Goal: Task Accomplishment & Management: Use online tool/utility

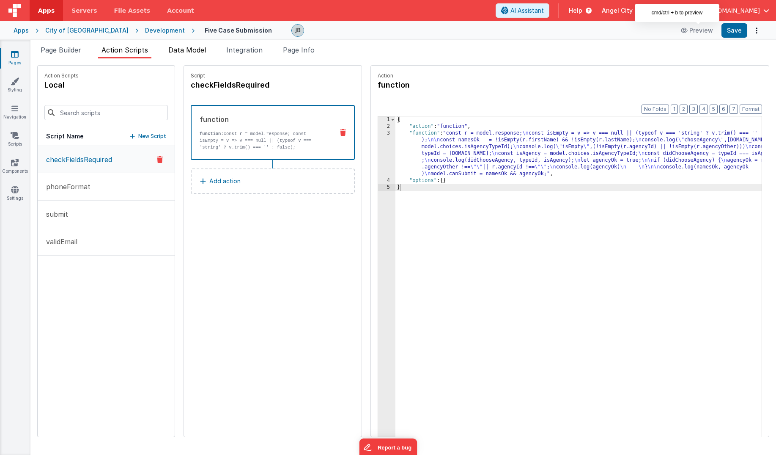
click at [199, 50] on span "Data Model" at bounding box center [187, 50] width 38 height 8
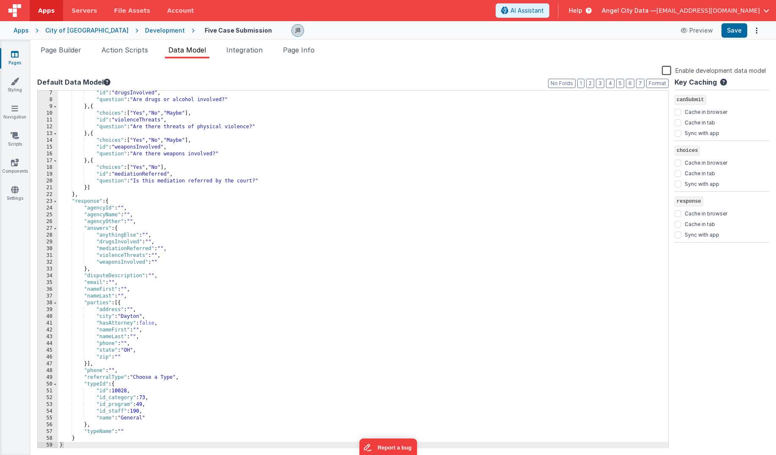
scroll to position [41, 0]
click at [118, 321] on div ""id" : "drugsInvolved" , "question" : "Are drugs or alcohol involved?" } , { "c…" at bounding box center [363, 275] width 610 height 371
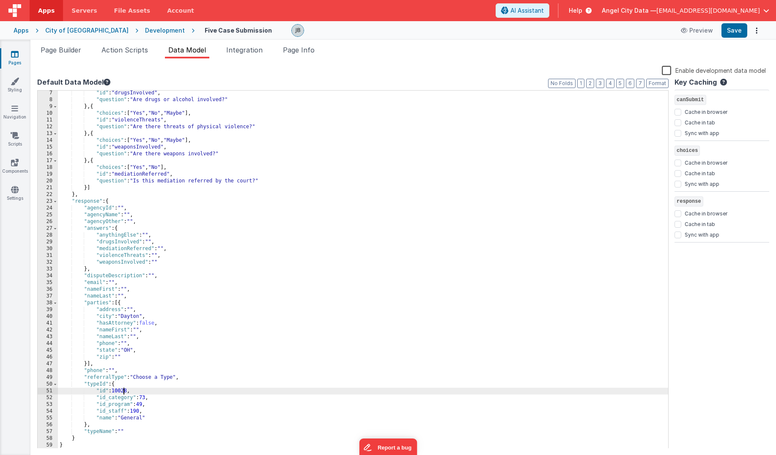
click at [123, 392] on div ""id" : "drugsInvolved" , "question" : "Are drugs or alcohol involved?" } , { "c…" at bounding box center [363, 275] width 610 height 371
click at [145, 31] on div "Development" at bounding box center [165, 30] width 40 height 8
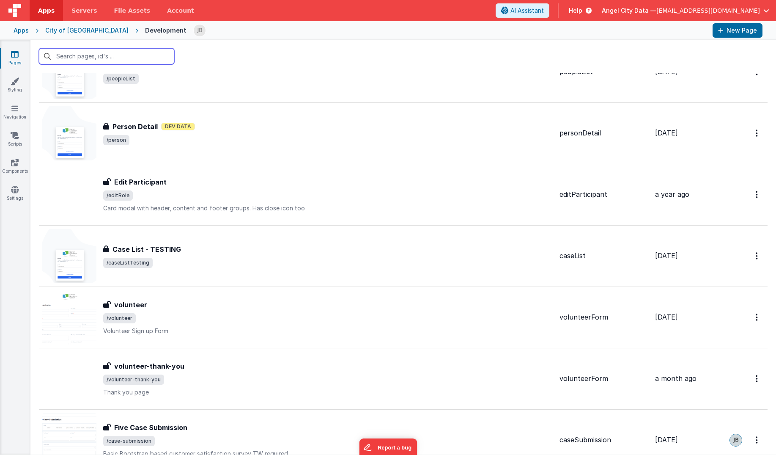
scroll to position [1087, 0]
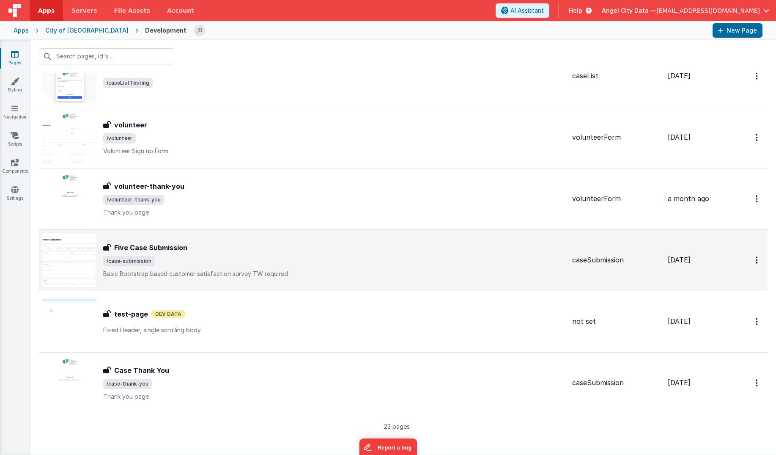
click at [132, 249] on h3 "Five Case Submission" at bounding box center [150, 247] width 73 height 10
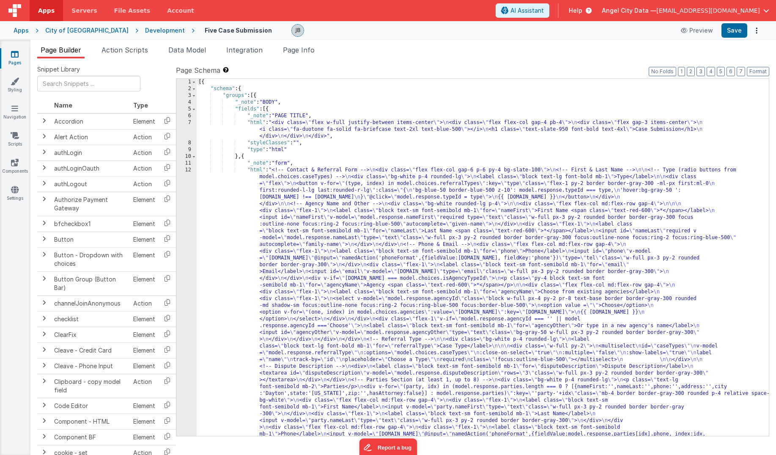
click at [182, 176] on div "12" at bounding box center [186, 397] width 20 height 460
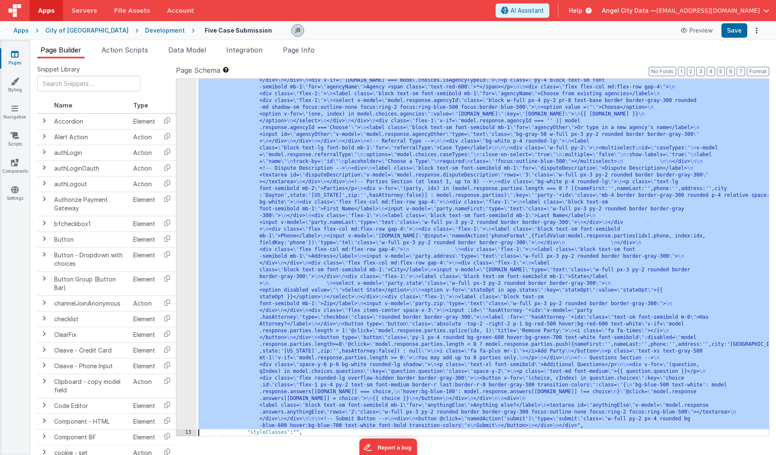
scroll to position [198, 0]
click at [187, 179] on div "12" at bounding box center [186, 199] width 20 height 460
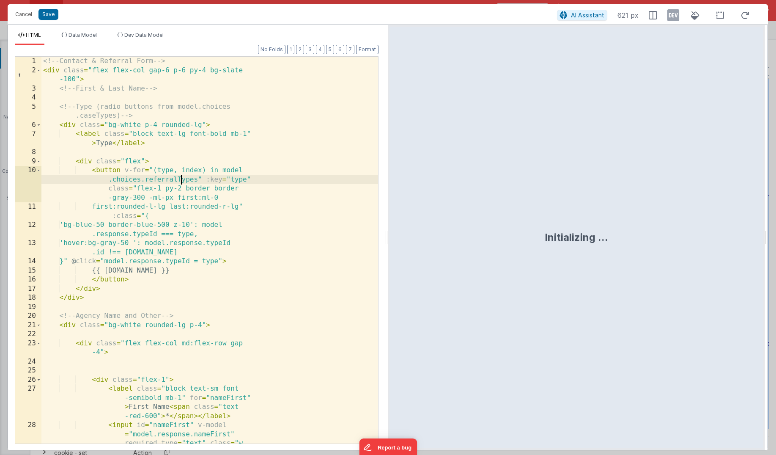
click at [183, 182] on div "<!-- Contact & Referral Form --> < div class = "flex flex-col gap-6 p-6 py-4 bg…" at bounding box center [209, 291] width 337 height 468
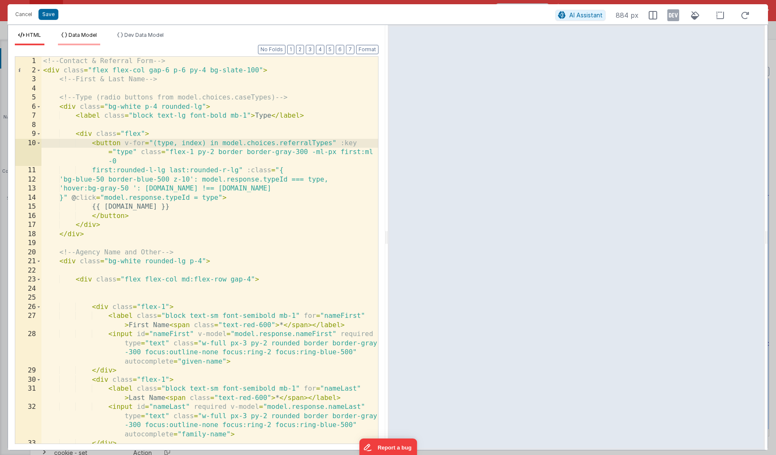
click at [73, 33] on span "Data Model" at bounding box center [82, 35] width 28 height 6
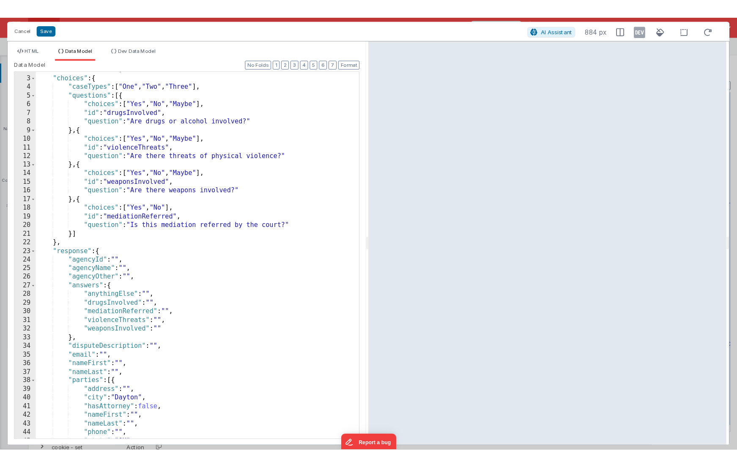
scroll to position [0, 0]
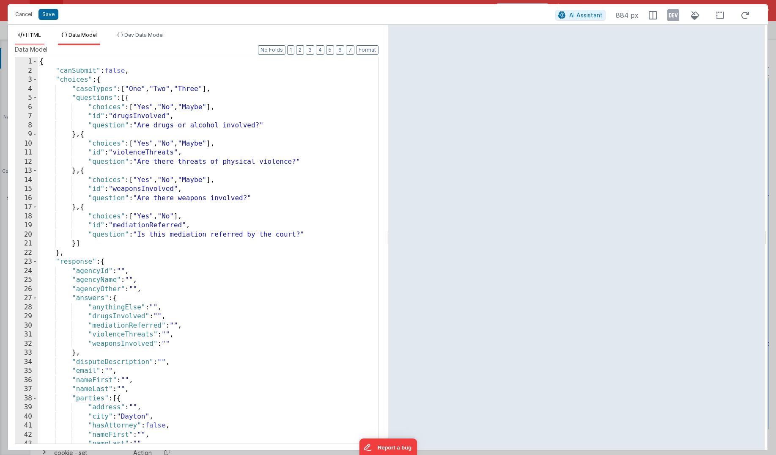
click at [37, 38] on li "HTML" at bounding box center [30, 39] width 30 height 14
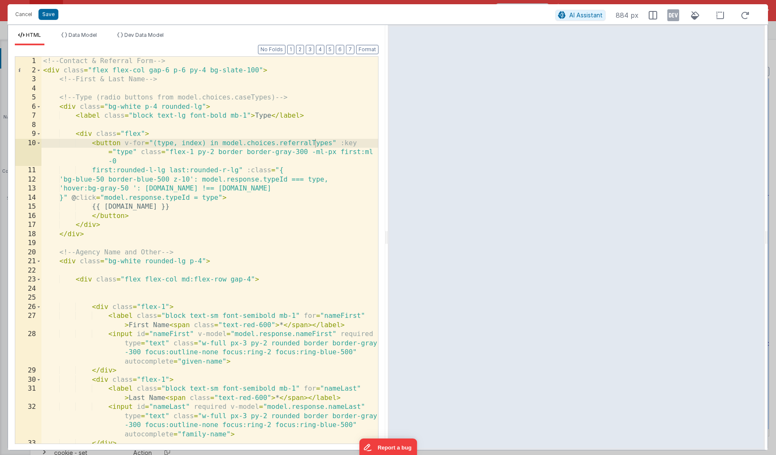
click at [188, 161] on div "<!-- Contact & Referral Form --> < div class = "flex flex-col gap-6 p-6 py-4 bg…" at bounding box center [209, 259] width 337 height 405
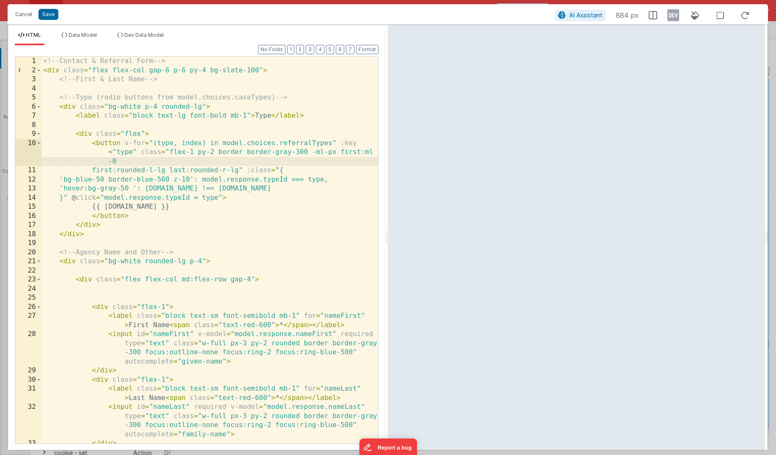
click at [331, 181] on div "<!-- Contact & Referral Form --> < div class = "flex flex-col gap-6 p-6 py-4 bg…" at bounding box center [209, 259] width 337 height 405
click at [303, 179] on div "<!-- Contact & Referral Form --> < div class = "flex flex-col gap-6 p-6 py-4 bg…" at bounding box center [209, 259] width 337 height 405
click at [351, 179] on div "<!-- Contact & Referral Form --> < div class = "flex flex-col gap-6 p-6 py-4 bg…" at bounding box center [209, 259] width 337 height 405
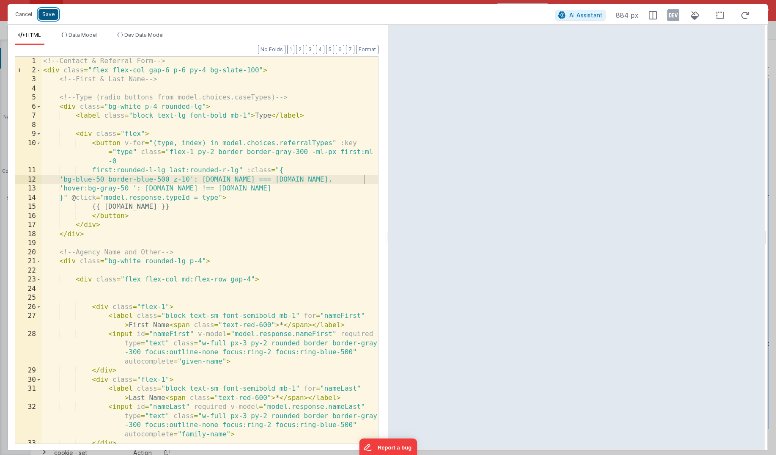
click at [44, 16] on button "Save" at bounding box center [48, 14] width 20 height 11
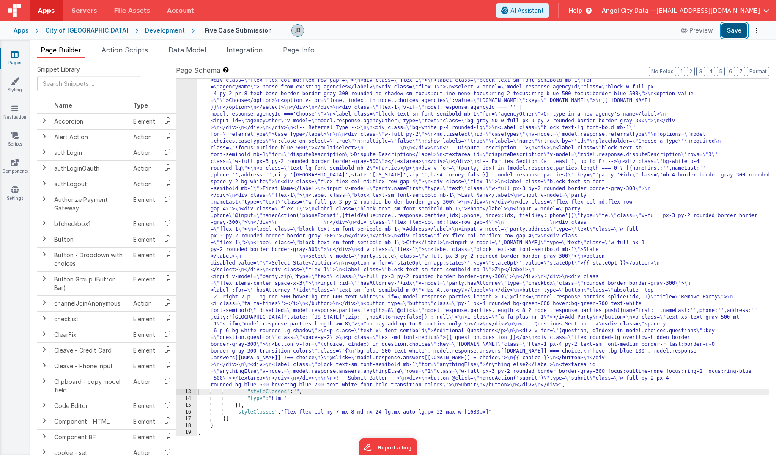
click at [591, 31] on button "Save" at bounding box center [734, 30] width 26 height 14
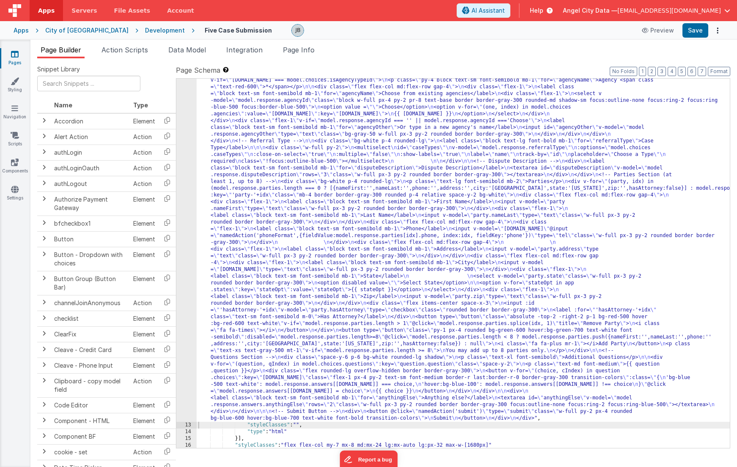
click at [194, 200] on div "12" at bounding box center [186, 195] width 20 height 453
click at [187, 200] on div "12" at bounding box center [186, 195] width 20 height 453
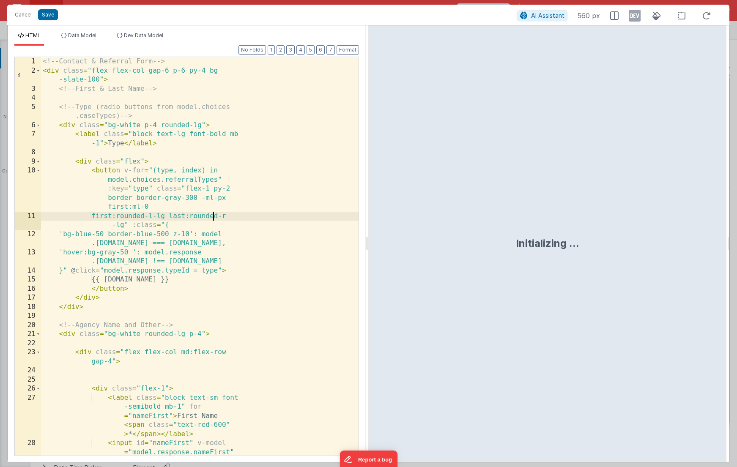
click at [211, 212] on div "<!-- Contact & Referral Form --> < div class = "flex flex-col gap-6 p-6 py-4 bg…" at bounding box center [200, 297] width 318 height 481
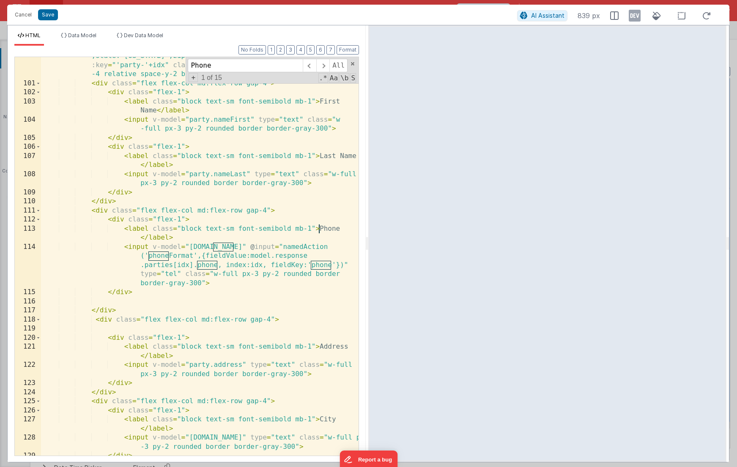
scroll to position [1237, 0]
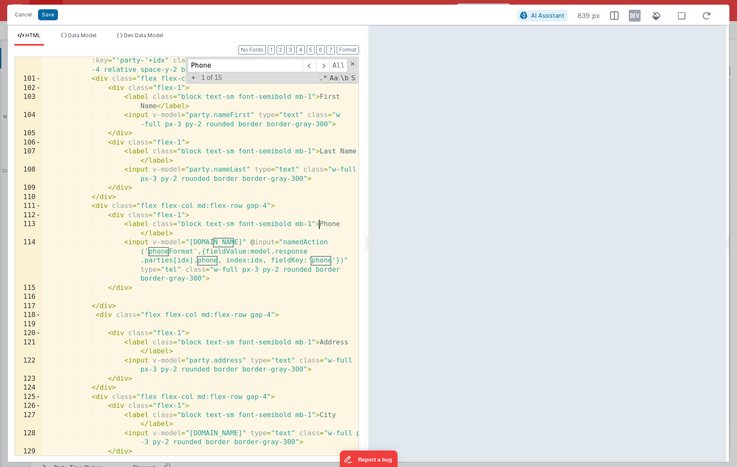
type input "Phone"
click at [161, 228] on div "< div v-for = "(party, idx) in (model.response.parties.length === 0 ? [{nameFir…" at bounding box center [200, 255] width 318 height 453
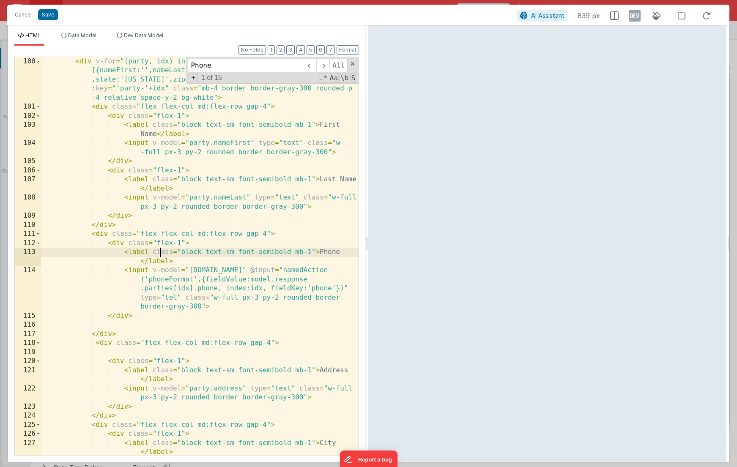
scroll to position [1214, 0]
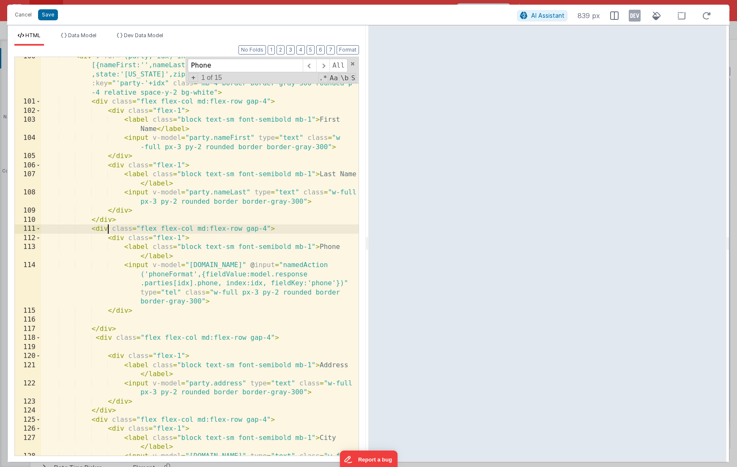
click at [107, 230] on div "< div v-for = "(party, idx) in (model.response.parties.length === 0 ? [{nameFir…" at bounding box center [200, 283] width 318 height 463
drag, startPoint x: 90, startPoint y: 220, endPoint x: 290, endPoint y: 230, distance: 200.3
click at [290, 230] on div "< div v-for = "(party, idx) in (model.response.parties.length === 0 ? [{nameFir…" at bounding box center [200, 283] width 318 height 463
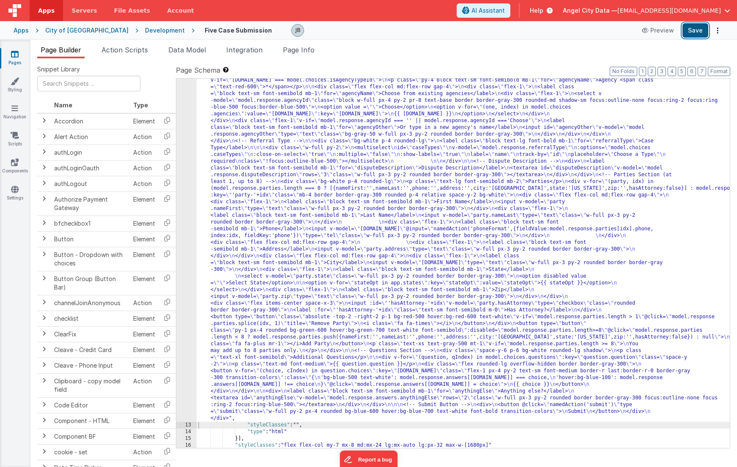
click at [591, 36] on button "Save" at bounding box center [695, 30] width 26 height 14
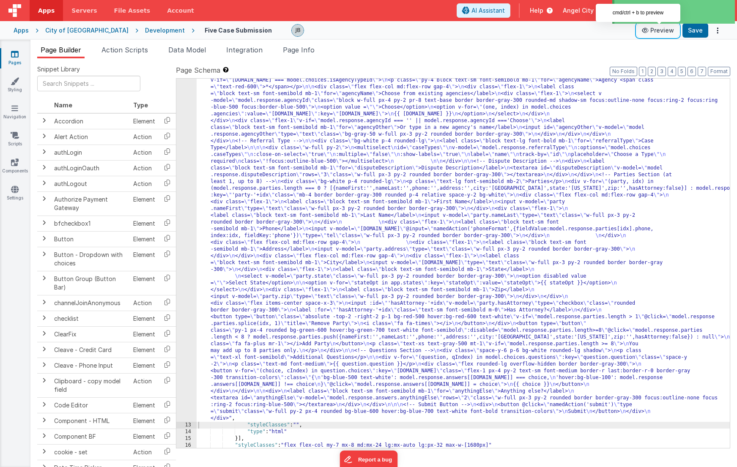
click at [591, 33] on button "Preview" at bounding box center [658, 31] width 42 height 14
click at [185, 193] on div "12" at bounding box center [186, 195] width 20 height 453
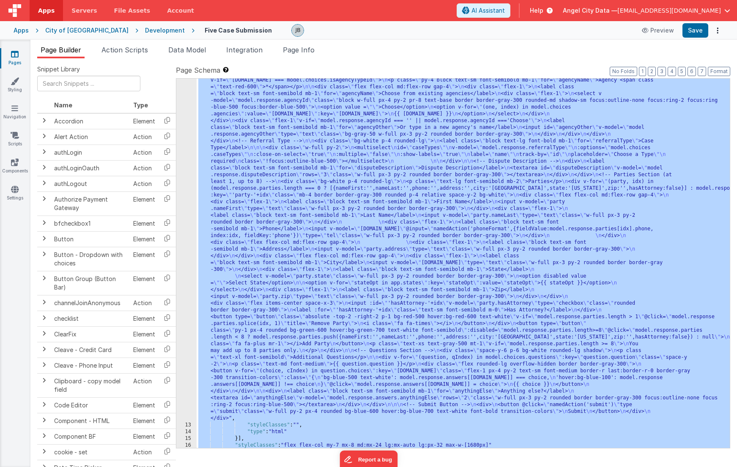
click at [185, 193] on div "12" at bounding box center [186, 195] width 20 height 453
click at [192, 194] on div "12" at bounding box center [186, 195] width 20 height 453
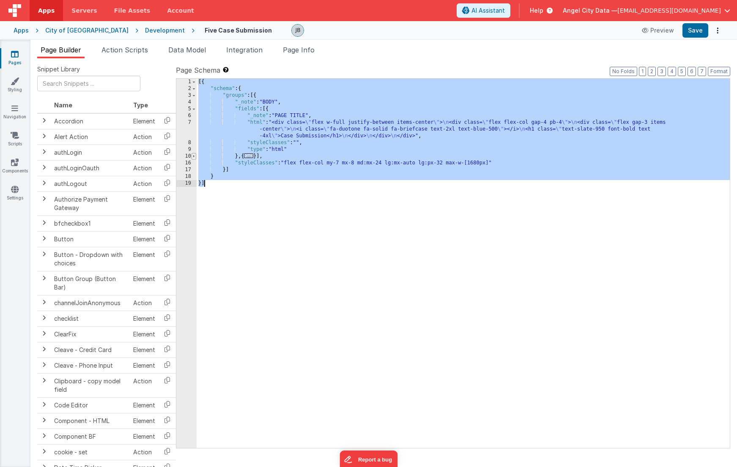
click at [192, 156] on span at bounding box center [194, 156] width 5 height 7
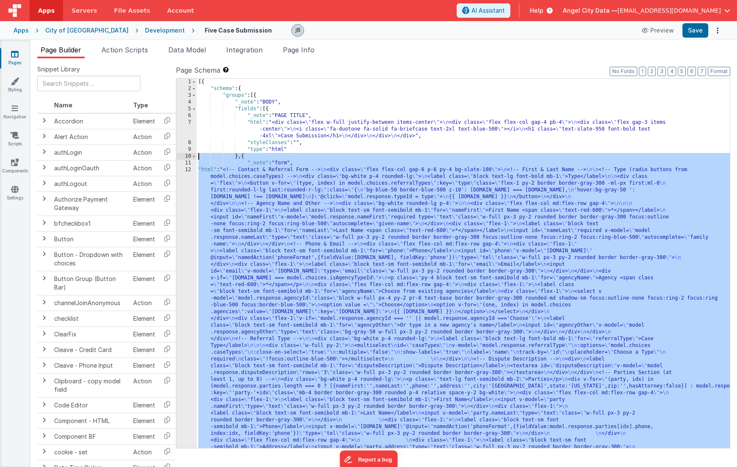
click at [193, 178] on div "12" at bounding box center [186, 393] width 20 height 453
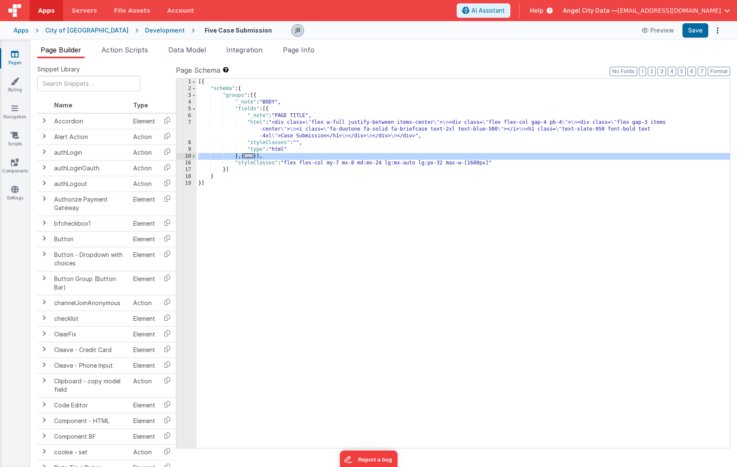
click at [184, 157] on div "10" at bounding box center [186, 156] width 20 height 7
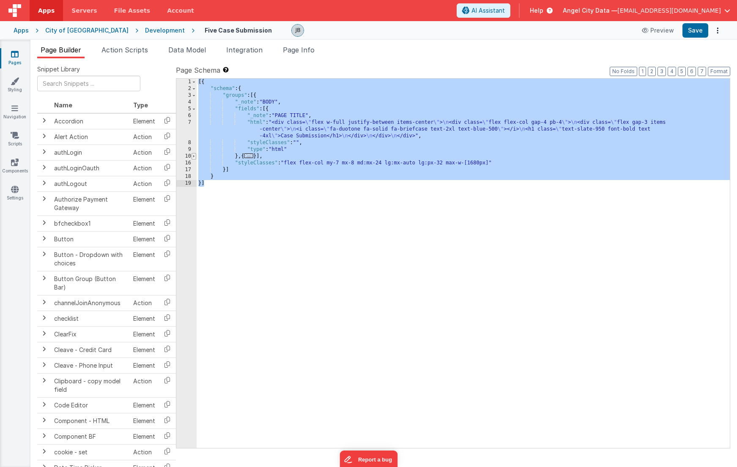
click at [194, 156] on span at bounding box center [194, 156] width 5 height 7
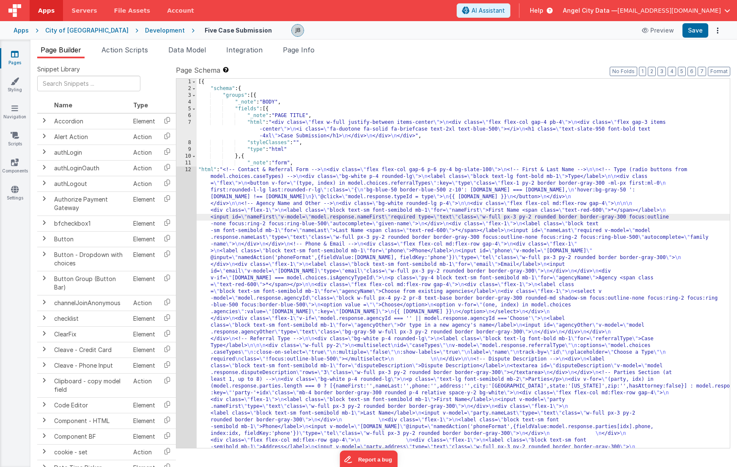
scroll to position [178, 0]
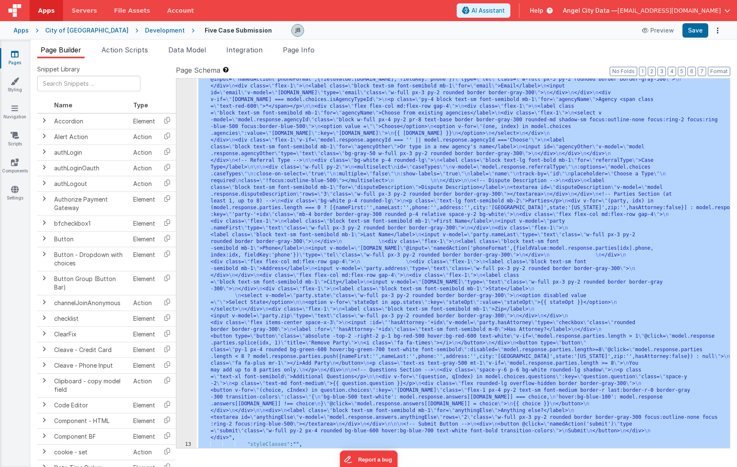
click at [188, 251] on div "12" at bounding box center [186, 214] width 20 height 453
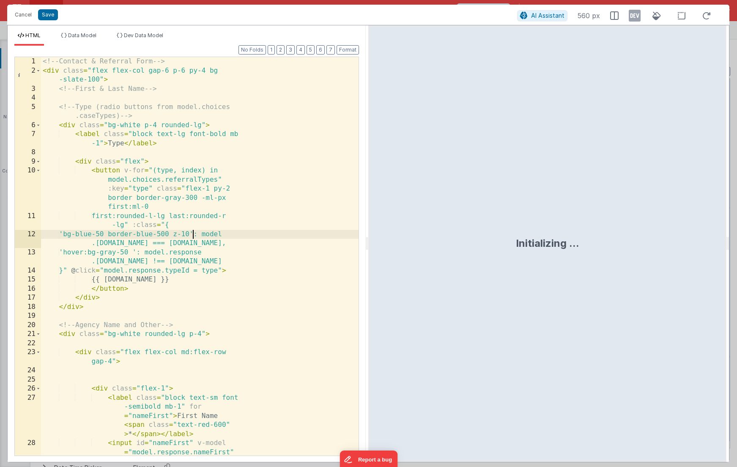
scroll to position [0, 0]
click at [193, 238] on div "<!-- Contact & Referral Form --> < div class = "flex flex-col gap-6 p-6 py-4 bg…" at bounding box center [200, 297] width 318 height 481
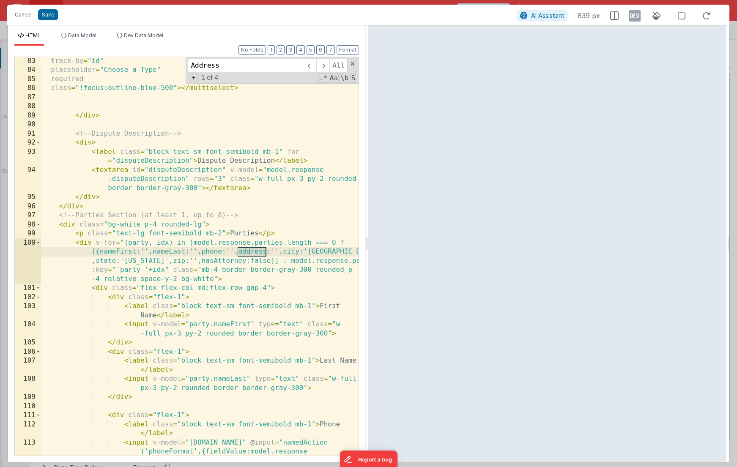
scroll to position [1028, 0]
type input "Address"
click at [321, 67] on span at bounding box center [322, 66] width 13 height 14
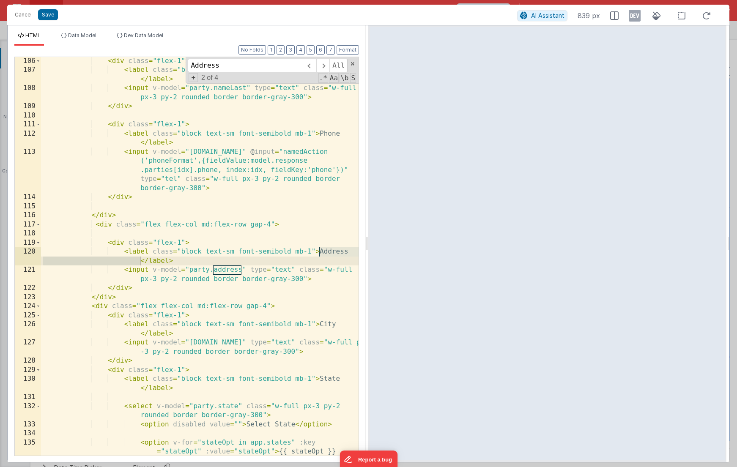
click at [124, 247] on div "< div class = "flex-1" > < label class = "block text-sm font-semibold mb-1" > L…" at bounding box center [200, 274] width 318 height 435
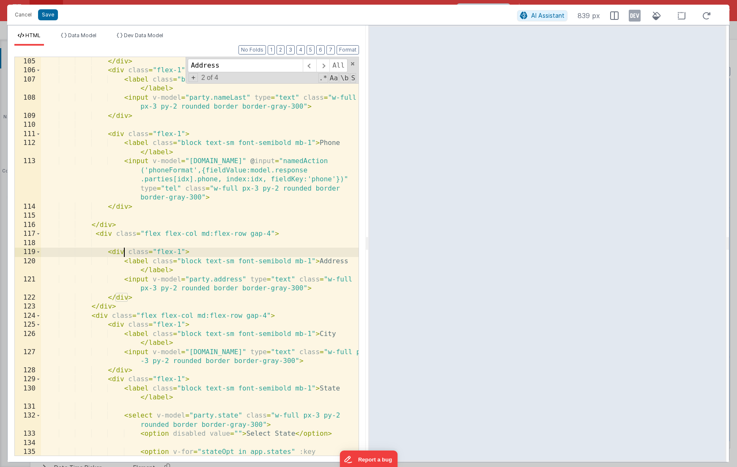
scroll to position [1309, 0]
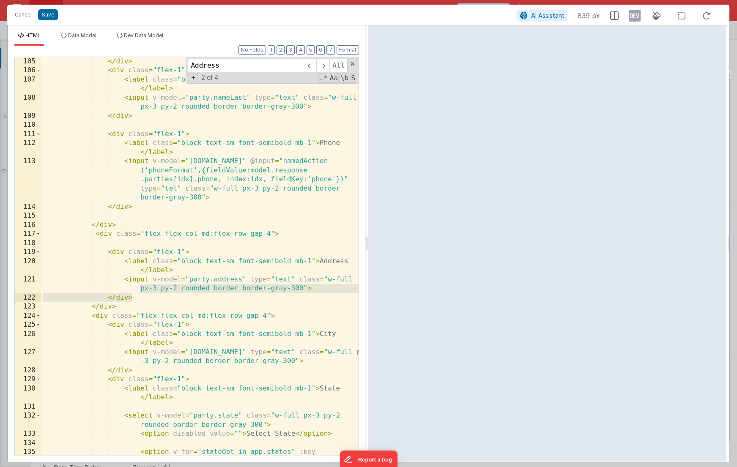
drag, startPoint x: 99, startPoint y: 292, endPoint x: 138, endPoint y: 299, distance: 39.5
click at [138, 299] on div "</ div > < div class = "flex-1" > < label class = "block text-sm font-semibold …" at bounding box center [200, 274] width 318 height 435
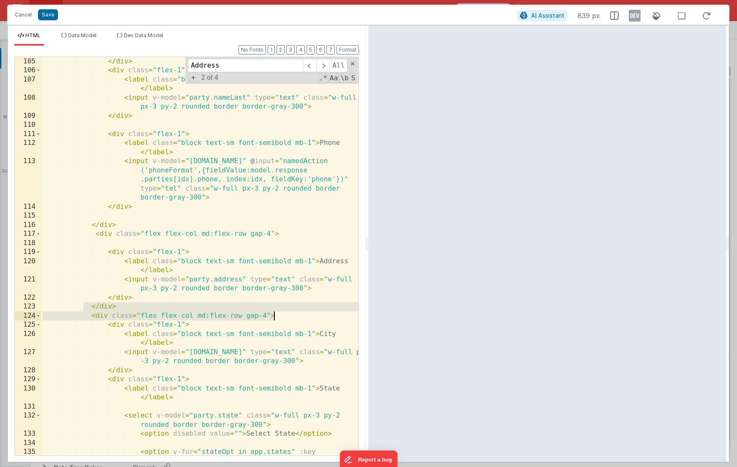
drag, startPoint x: 83, startPoint y: 306, endPoint x: 309, endPoint y: 318, distance: 226.6
click at [309, 318] on div "</ div > < div class = "flex-1" > < label class = "block text-sm font-semibold …" at bounding box center [200, 274] width 318 height 435
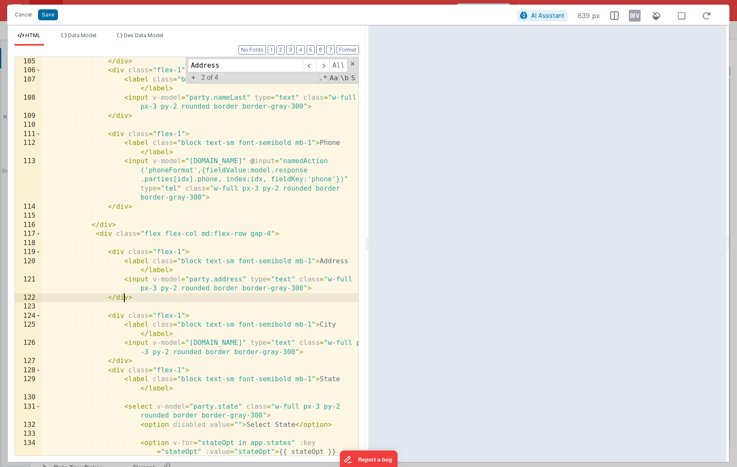
click at [124, 296] on div "</ div > < div class = "flex-1" > < label class = "block text-sm font-semibold …" at bounding box center [200, 274] width 318 height 435
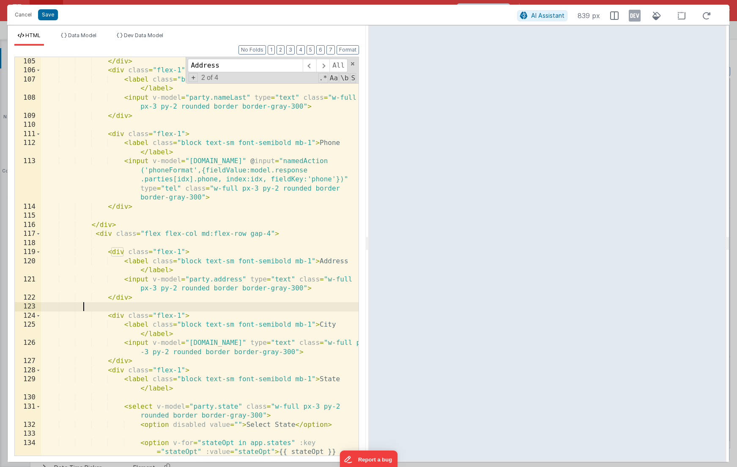
click at [129, 308] on div "</ div > < div class = "flex-1" > < label class = "block text-sm font-semibold …" at bounding box center [200, 274] width 318 height 435
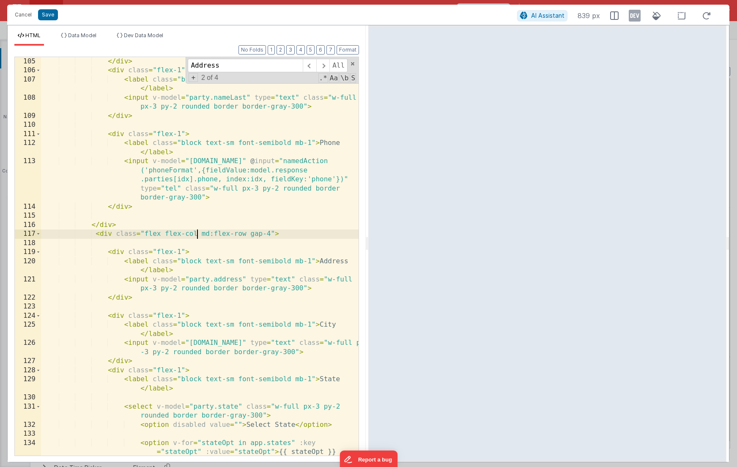
click at [196, 236] on div "</ div > < div class = "flex-1" > < label class = "block text-sm font-semibold …" at bounding box center [200, 274] width 318 height 435
click at [151, 235] on div "</ div > < div class = "flex-1" > < label class = "block text-sm font-semibold …" at bounding box center [200, 274] width 318 height 435
drag, startPoint x: 143, startPoint y: 235, endPoint x: 197, endPoint y: 234, distance: 54.1
click at [197, 234] on div "</ div > < div class = "flex-1" > < label class = "block text-sm font-semibold …" at bounding box center [200, 274] width 318 height 435
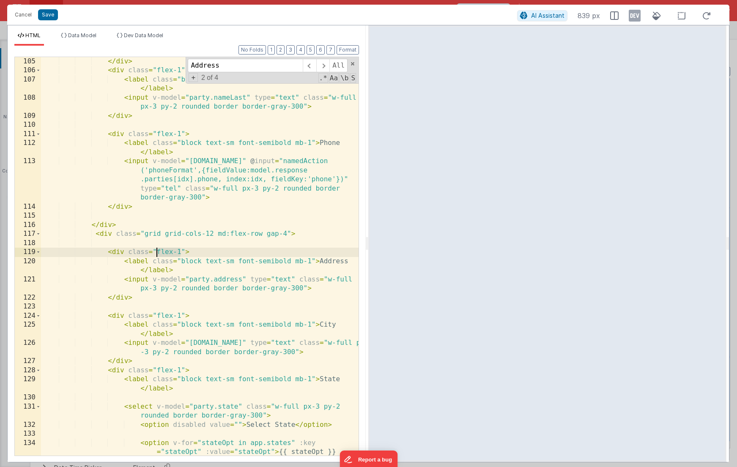
drag, startPoint x: 181, startPoint y: 252, endPoint x: 156, endPoint y: 251, distance: 24.5
click at [156, 251] on div "</ div > < div class = "flex-1" > < label class = "block text-sm font-semibold …" at bounding box center [200, 274] width 318 height 435
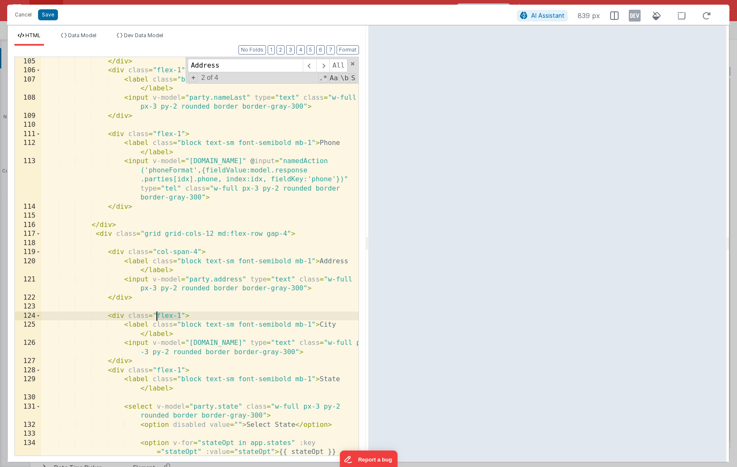
drag, startPoint x: 181, startPoint y: 316, endPoint x: 157, endPoint y: 316, distance: 23.3
click at [157, 316] on div "</ div > < div class = "flex-1" > < label class = "block text-sm font-semibold …" at bounding box center [200, 274] width 318 height 435
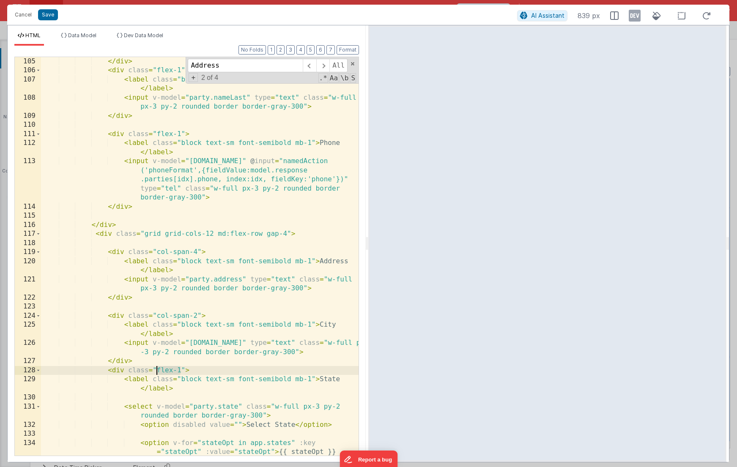
drag, startPoint x: 180, startPoint y: 370, endPoint x: 156, endPoint y: 370, distance: 23.3
click at [156, 370] on div "</ div > < div class = "flex-1" > < label class = "block text-sm font-semibold …" at bounding box center [200, 274] width 318 height 435
click at [185, 373] on div "</ div > < div class = "flex-1" > < label class = "block text-sm font-semibold …" at bounding box center [200, 274] width 318 height 435
click at [120, 372] on div "</ div > < div class = "flex-1" > < label class = "block text-sm font-semibold …" at bounding box center [200, 274] width 318 height 435
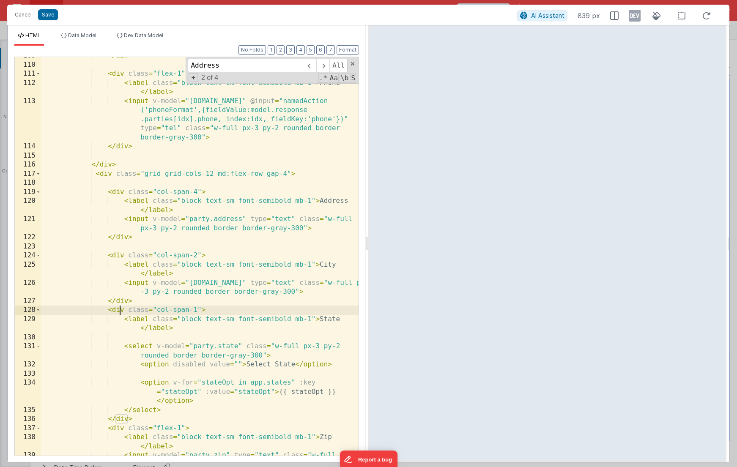
scroll to position [1370, 0]
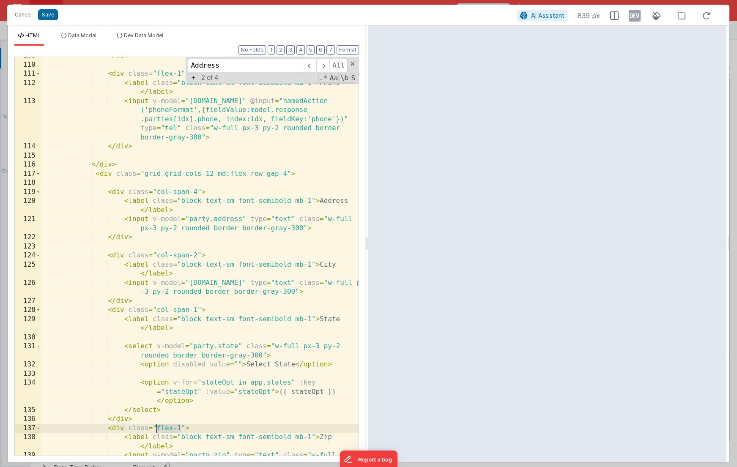
drag, startPoint x: 180, startPoint y: 428, endPoint x: 157, endPoint y: 426, distance: 23.3
click at [157, 426] on div "</ div > < div class = "flex-1" > < label class = "block text-sm font-semibold …" at bounding box center [200, 264] width 318 height 426
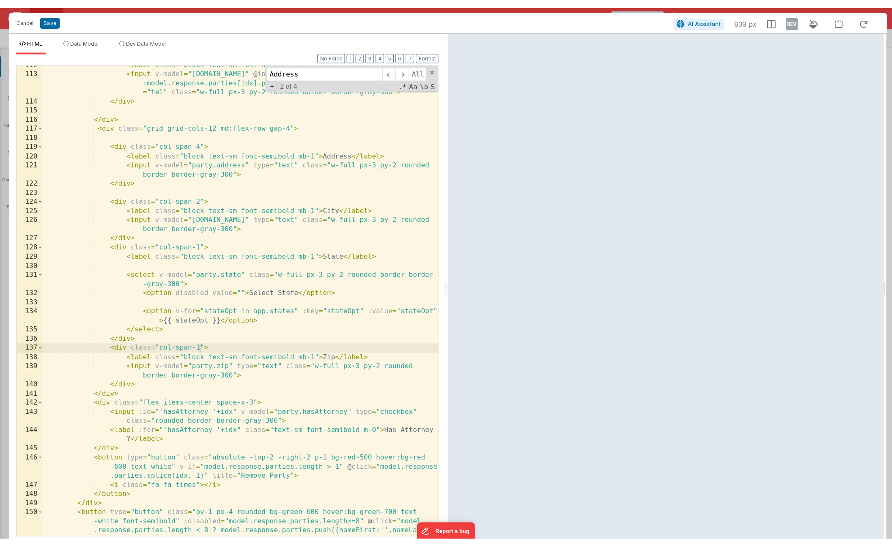
scroll to position [24, 0]
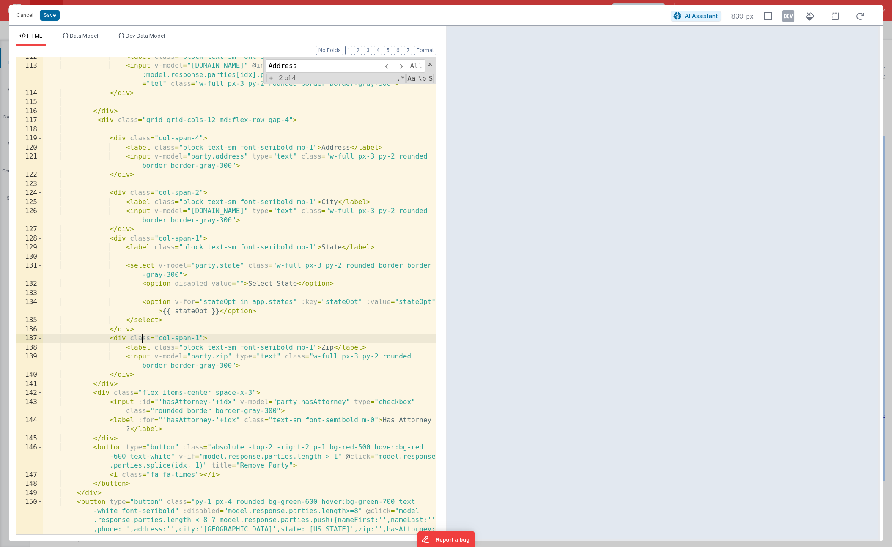
click at [143, 337] on div "< label class = "block text-sm font-semibold mb-1" > Phone </ label > < input v…" at bounding box center [239, 299] width 393 height 495
click at [123, 340] on div "< label class = "block text-sm font-semibold mb-1" > Phone </ label > < input v…" at bounding box center [239, 299] width 393 height 495
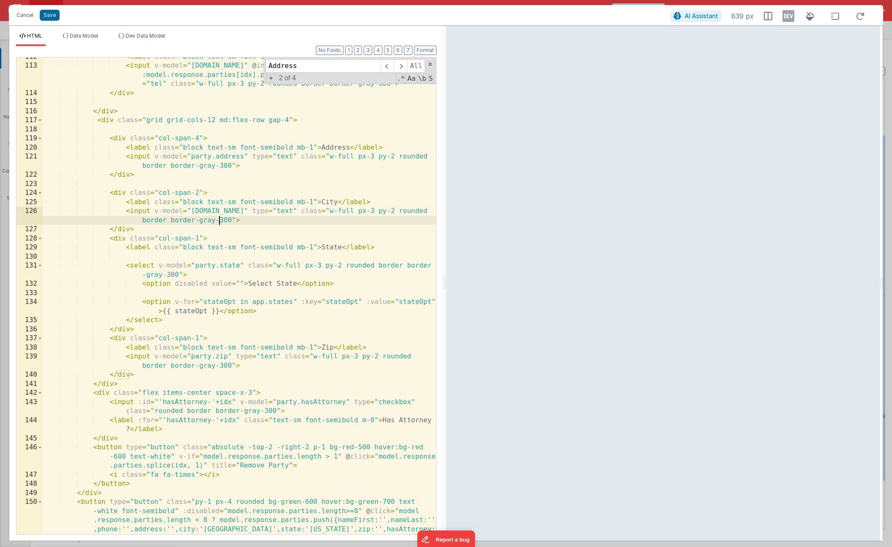
click at [219, 217] on div "< label class = "block text-sm font-semibold mb-1" > Phone </ label > < input v…" at bounding box center [239, 299] width 393 height 495
click at [199, 137] on div "< label class = "block text-sm font-semibold mb-1" > Phone </ label > < input v…" at bounding box center [239, 299] width 393 height 495
click at [198, 338] on div "< label class = "block text-sm font-semibold mb-1" > Phone </ label > < input v…" at bounding box center [239, 299] width 393 height 495
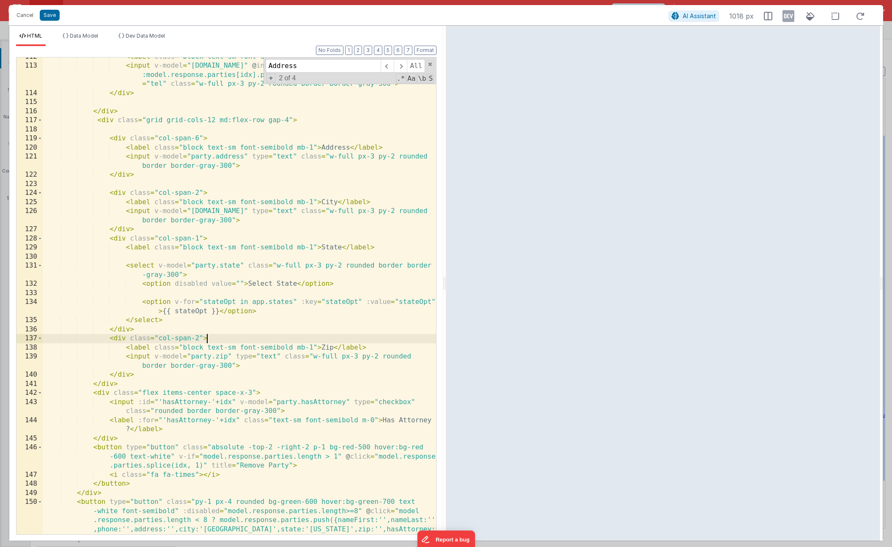
click at [215, 337] on div "< label class = "block text-sm font-semibold mb-1" > Phone </ label > < input v…" at bounding box center [239, 299] width 393 height 495
click at [199, 193] on div "< label class = "block text-sm font-semibold mb-1" > Phone </ label > < input v…" at bounding box center [239, 299] width 393 height 495
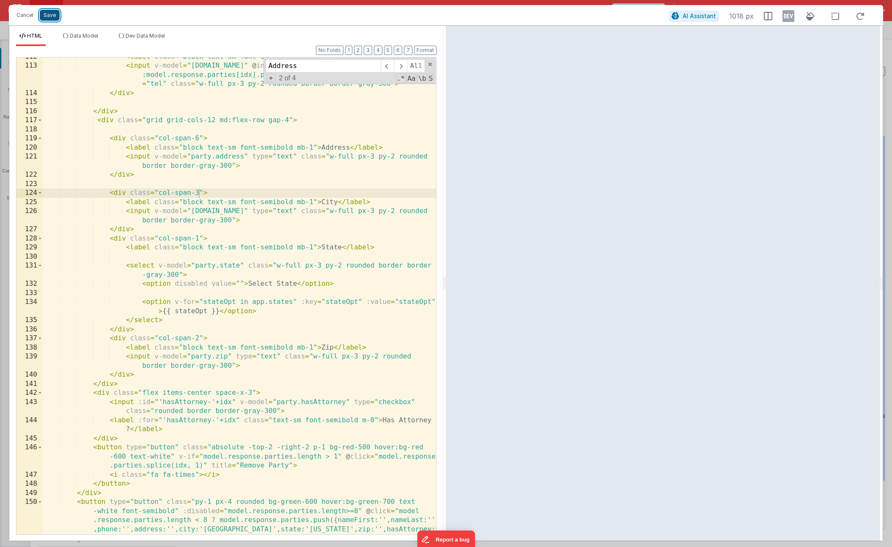
click at [53, 16] on button "Save" at bounding box center [50, 15] width 20 height 11
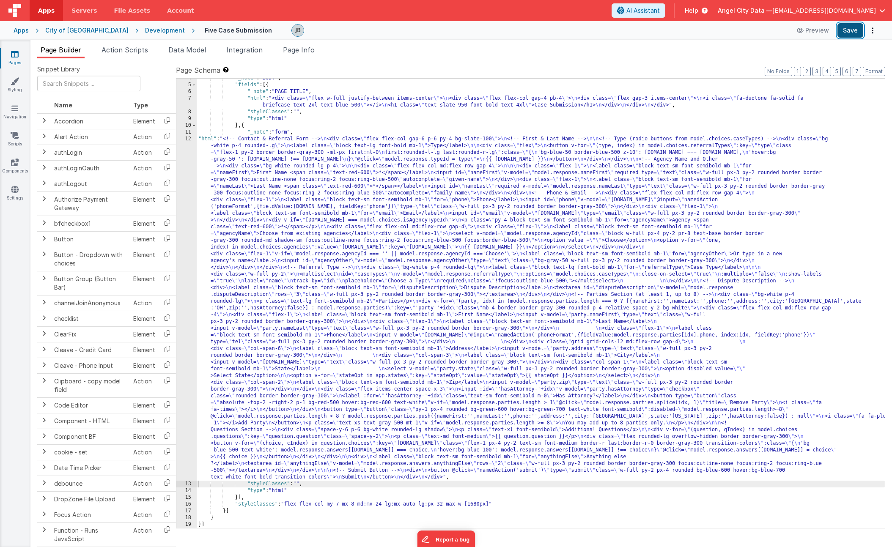
click at [591, 33] on button "Save" at bounding box center [850, 30] width 26 height 14
